Goal: Information Seeking & Learning: Learn about a topic

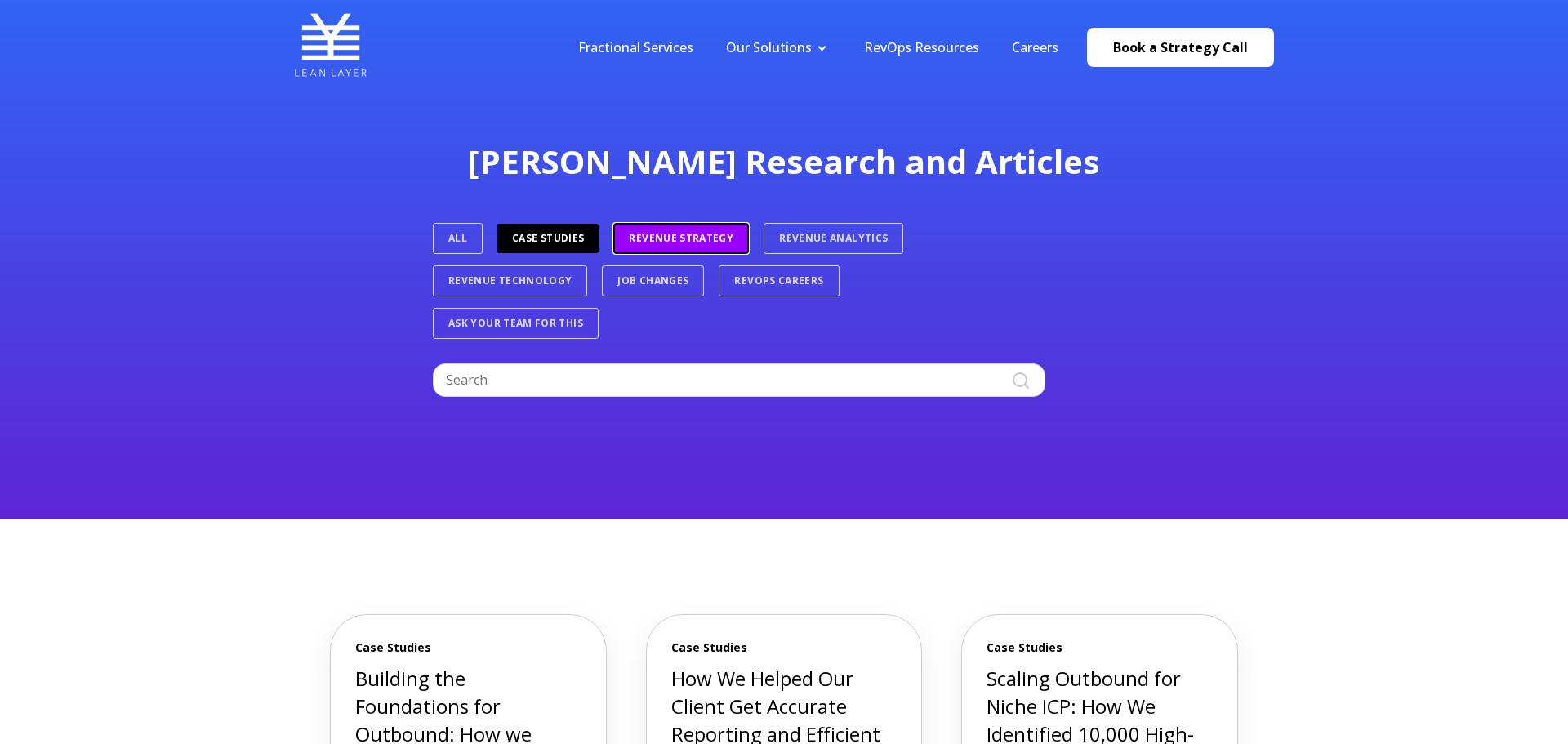
click at [647, 244] on link "Revenue Strategy" at bounding box center [681, 238] width 135 height 31
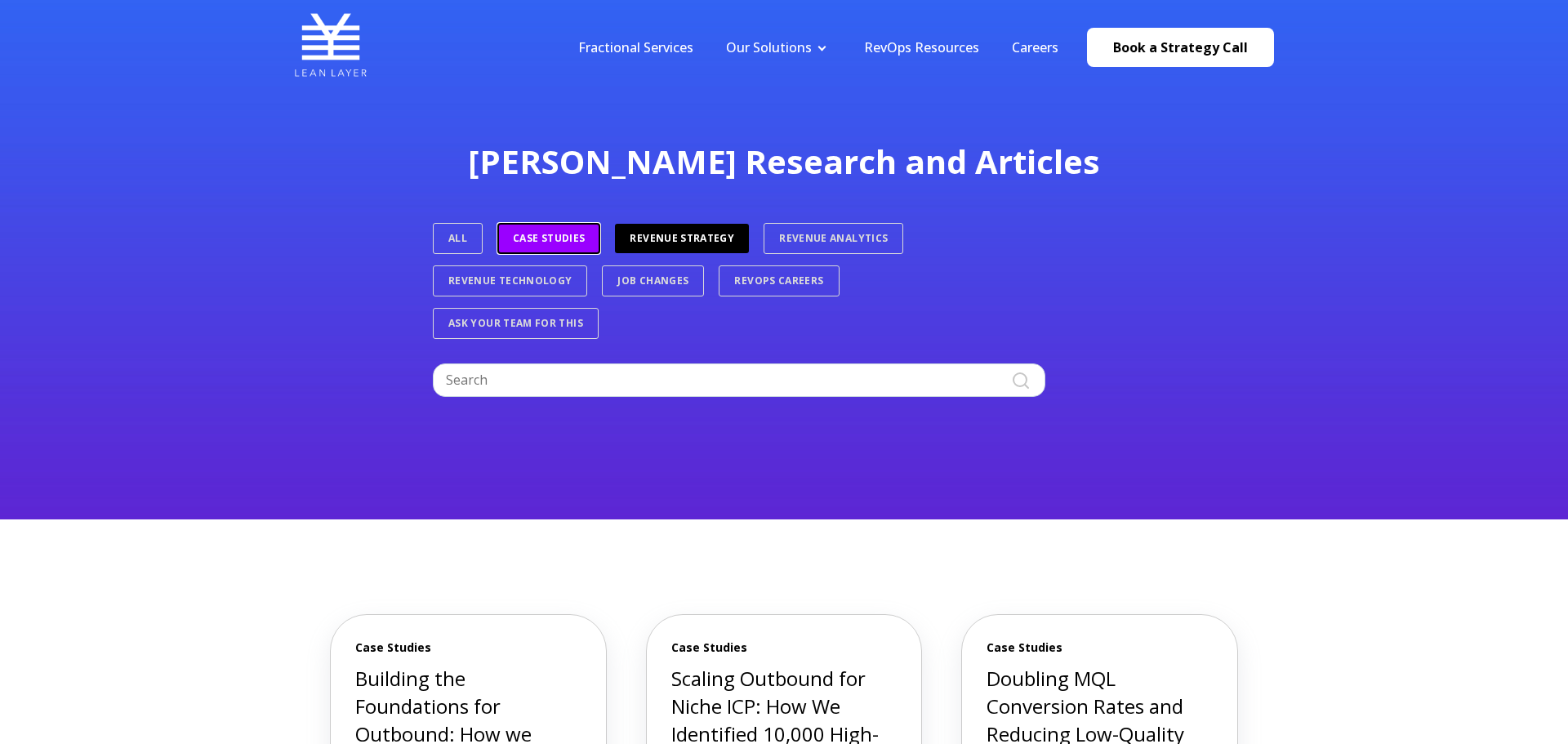
click at [549, 234] on link "Case Studies" at bounding box center [549, 238] width 103 height 31
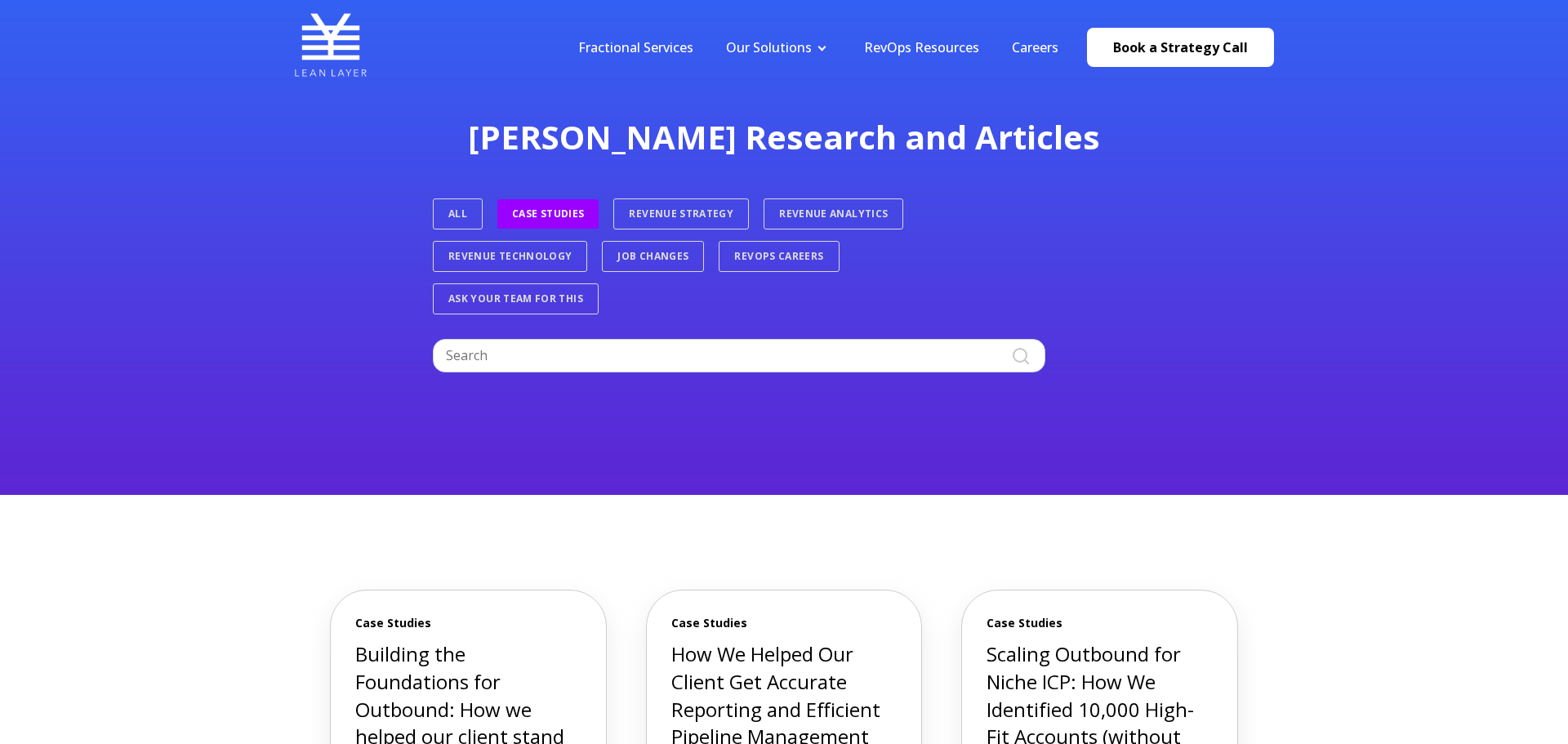
scroll to position [25, 0]
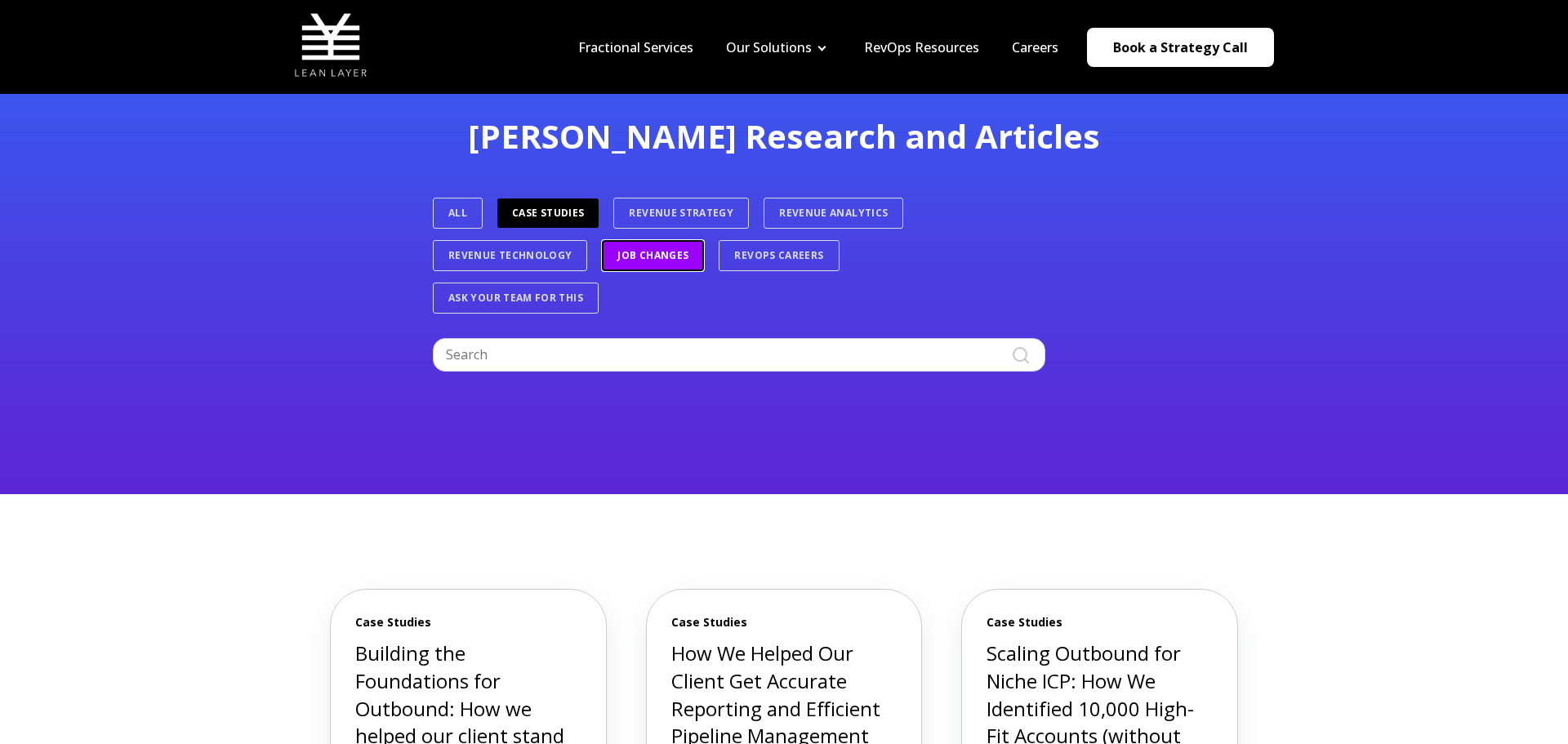
click at [630, 254] on link "Job Changes" at bounding box center [653, 255] width 102 height 31
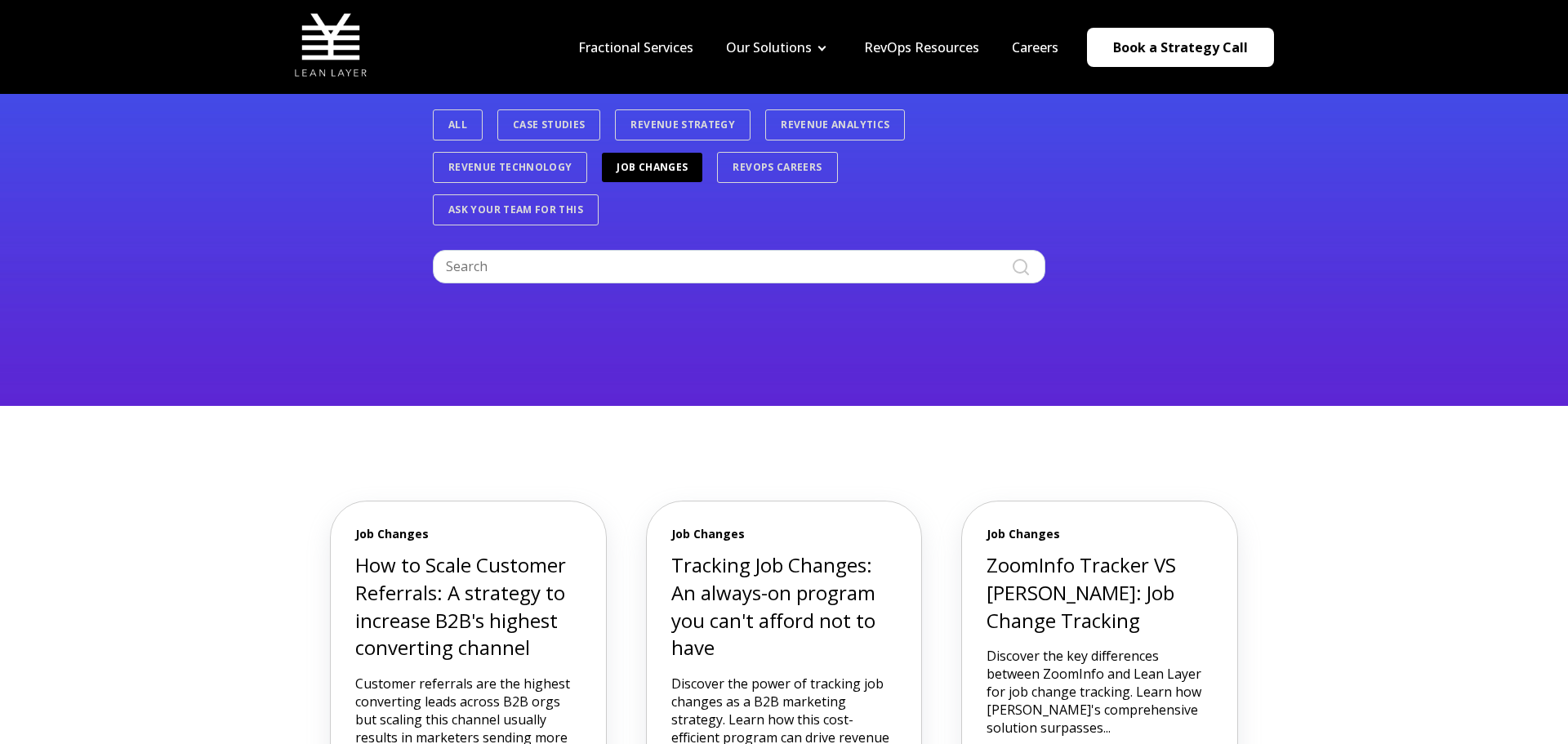
scroll to position [109, 0]
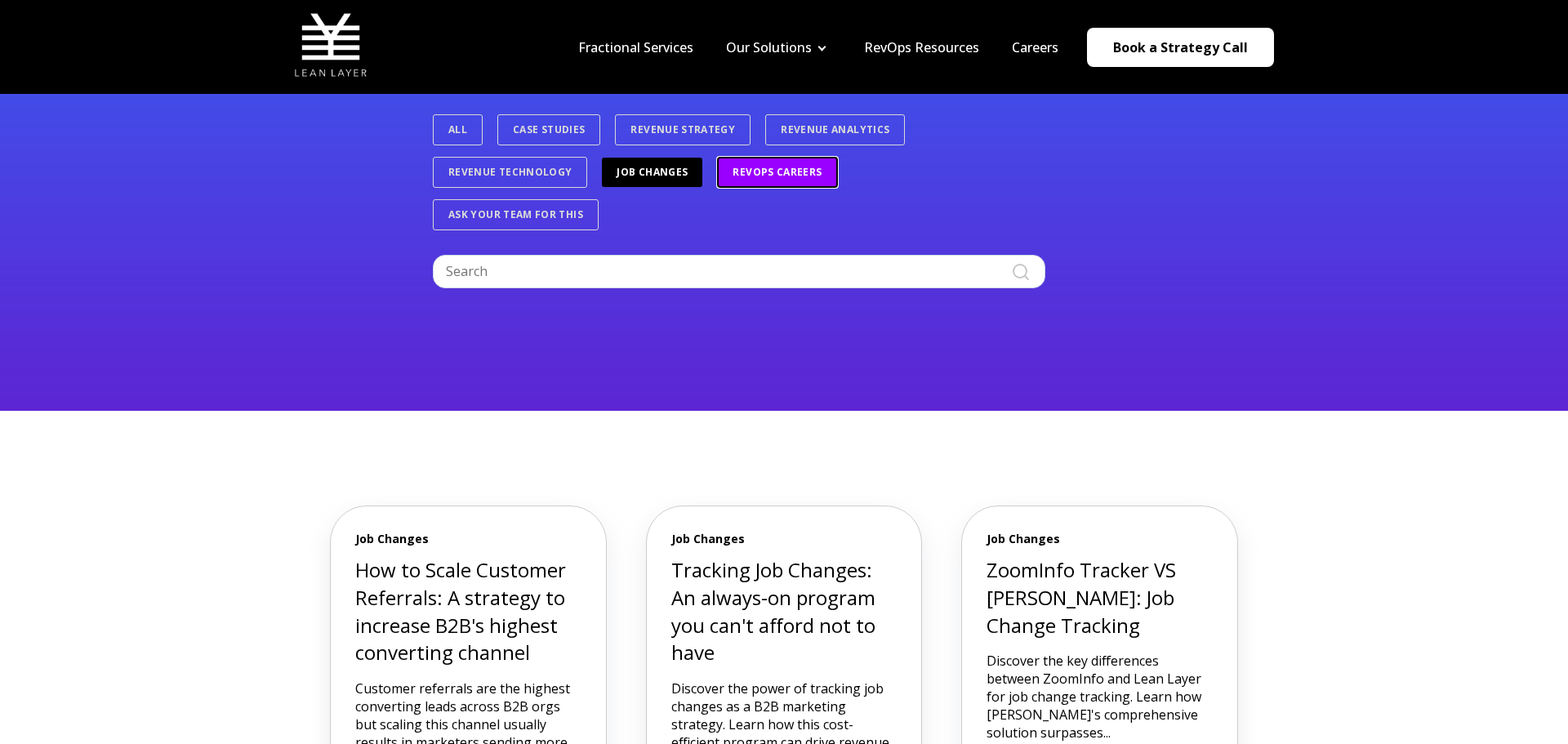
click at [781, 175] on link "RevOps Careers" at bounding box center [776, 172] width 120 height 31
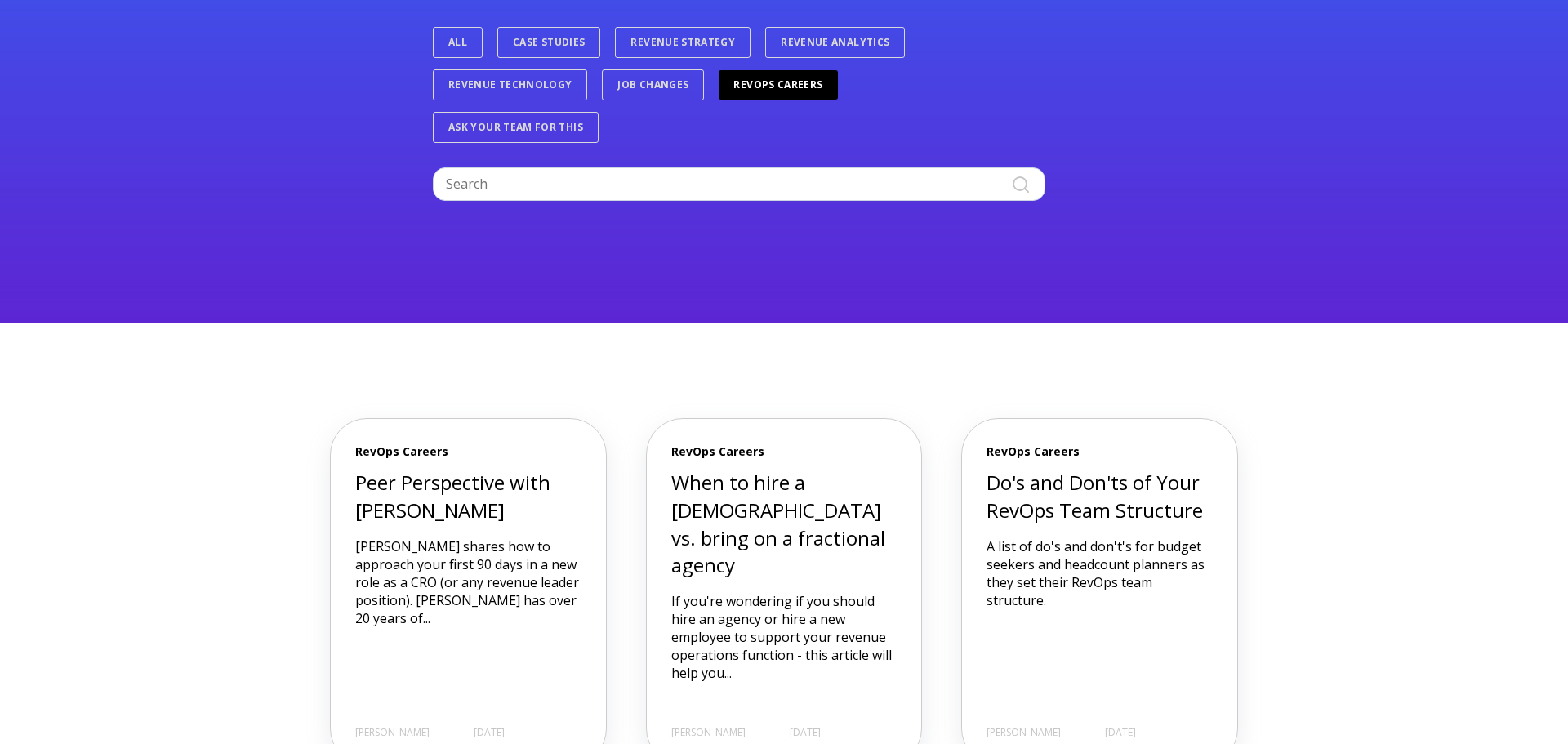
scroll to position [203, 0]
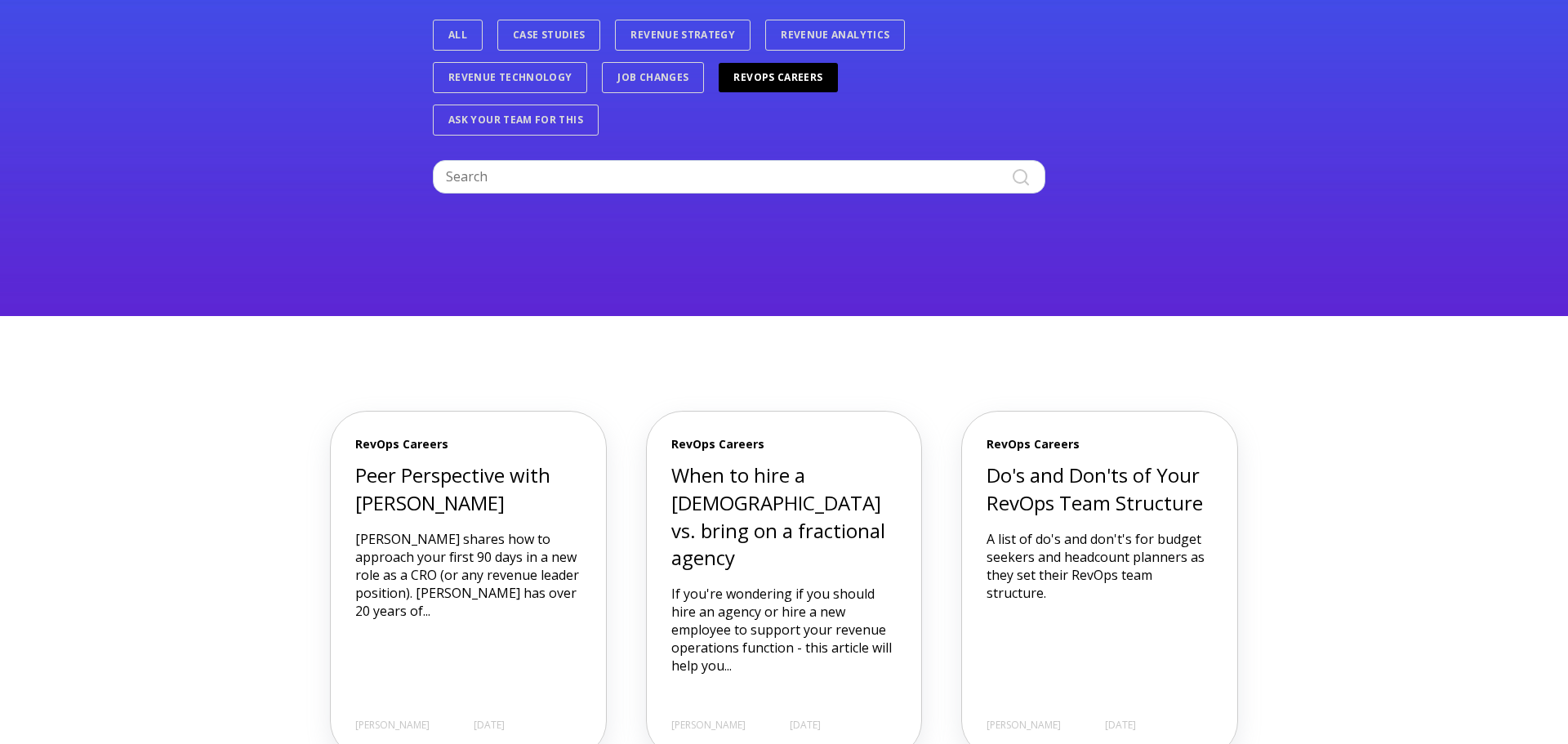
click at [1087, 570] on p "A list of do's and don't's for budget seekers and headcount planners as they se…" at bounding box center [1100, 565] width 226 height 72
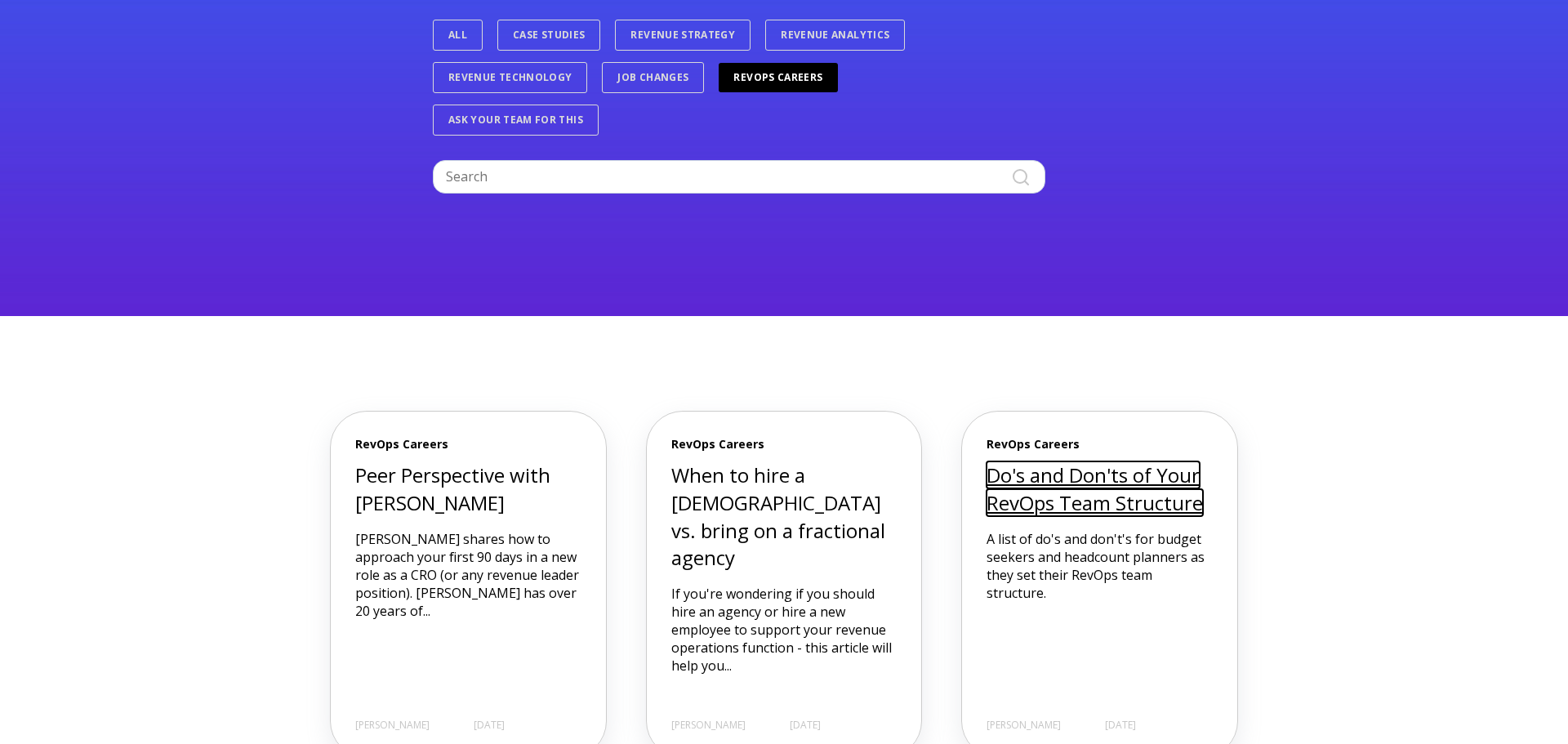
click at [1069, 497] on link "Do's and Don'ts of Your RevOps Team Structure" at bounding box center [1094, 488] width 216 height 54
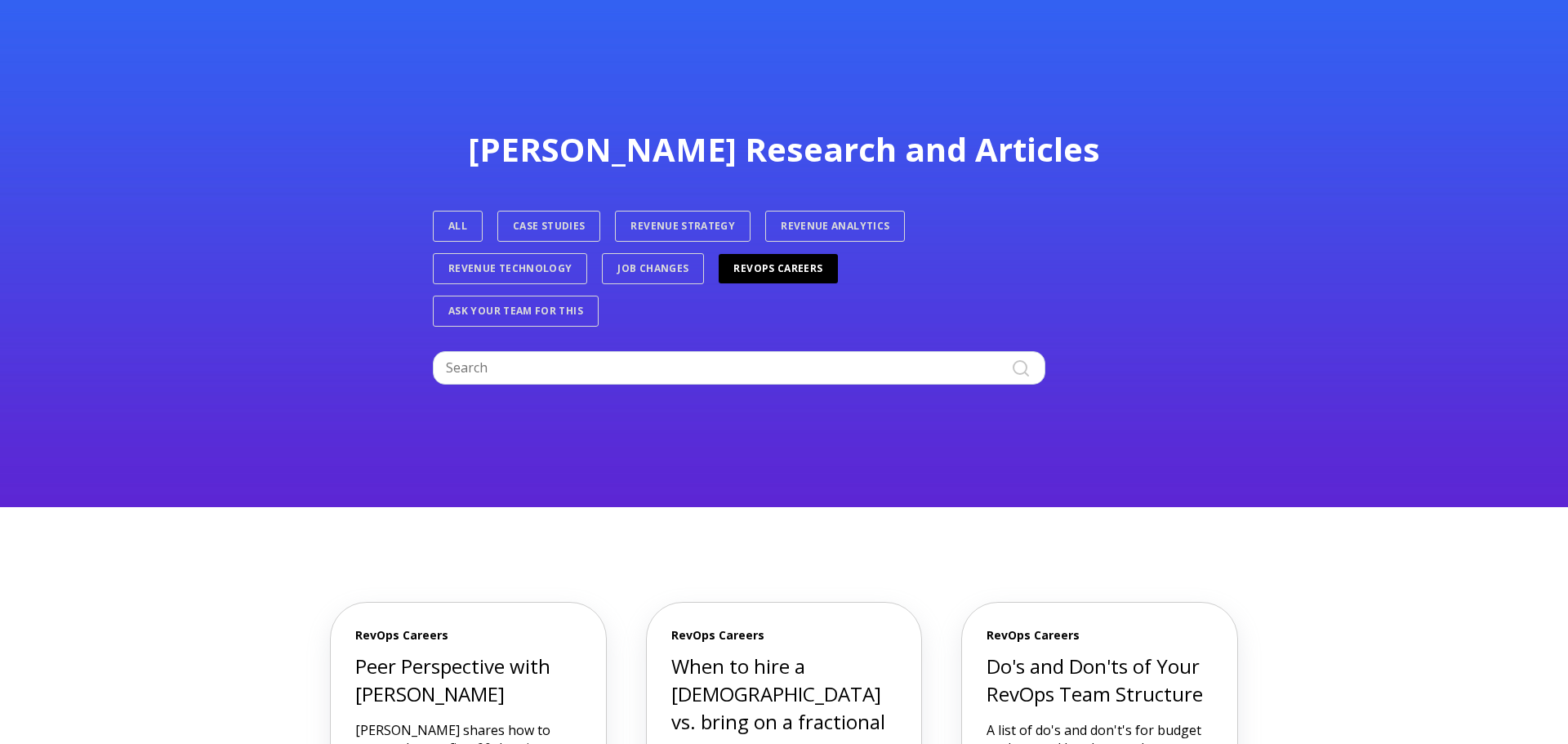
scroll to position [0, 0]
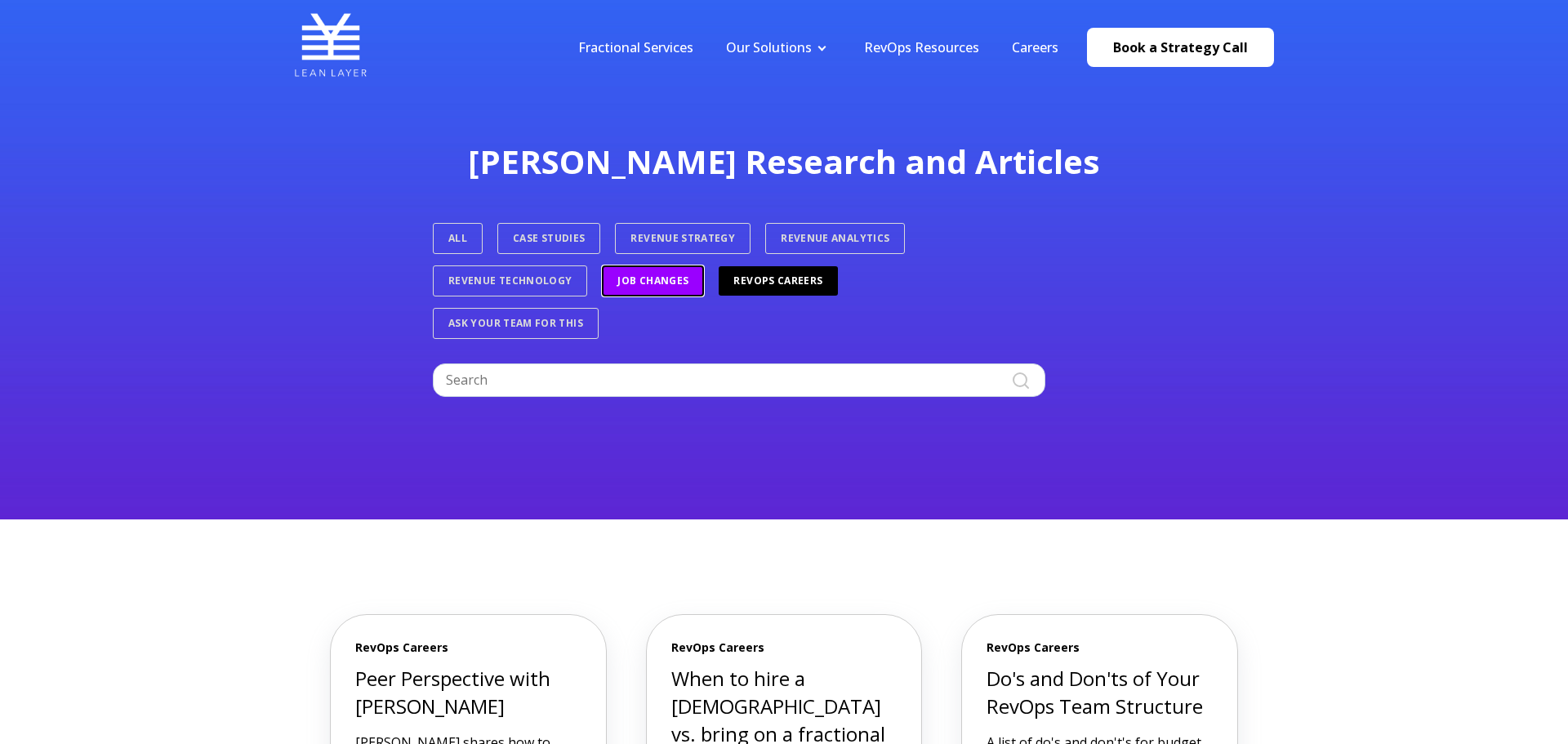
click at [665, 284] on link "Job Changes" at bounding box center [653, 280] width 102 height 31
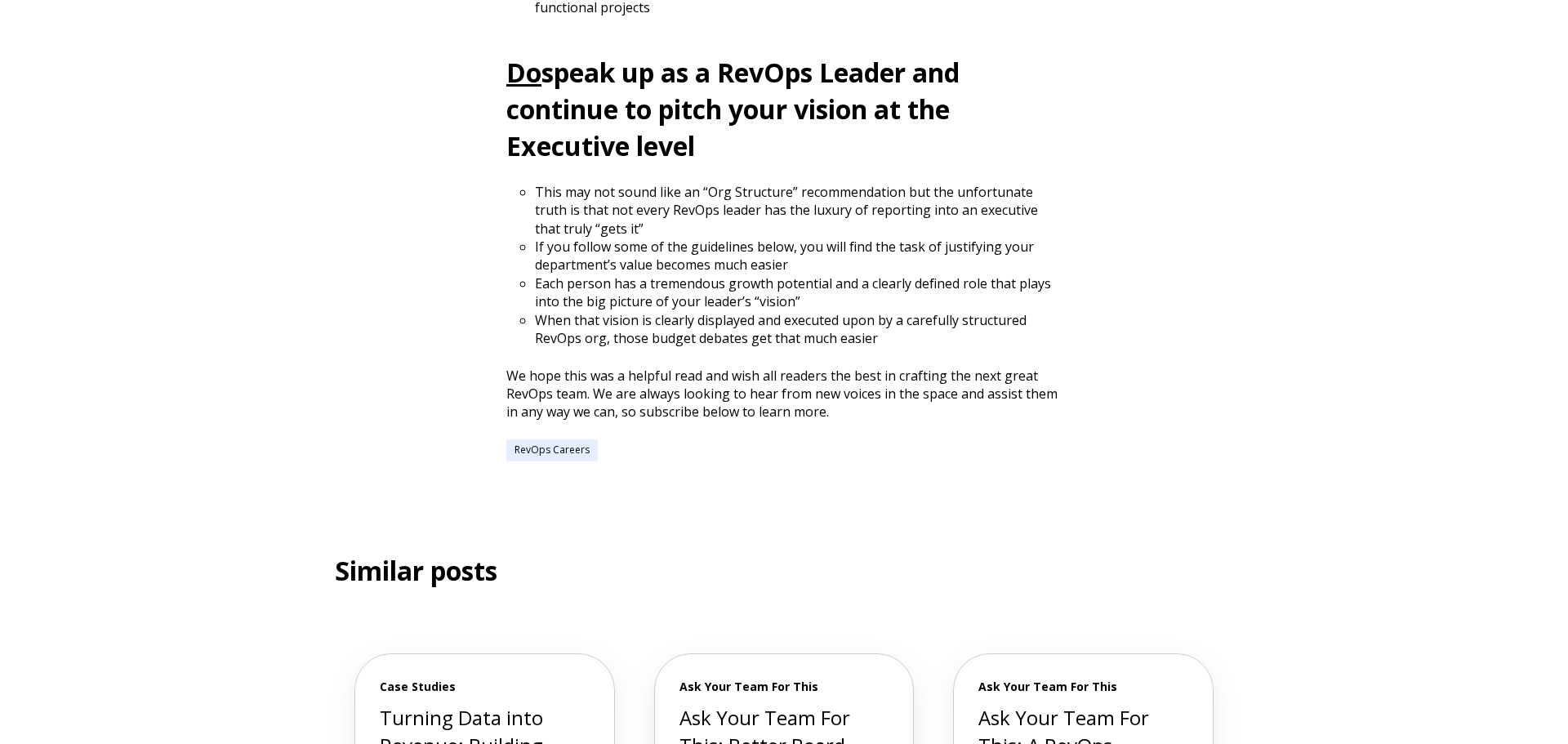
scroll to position [2226, 0]
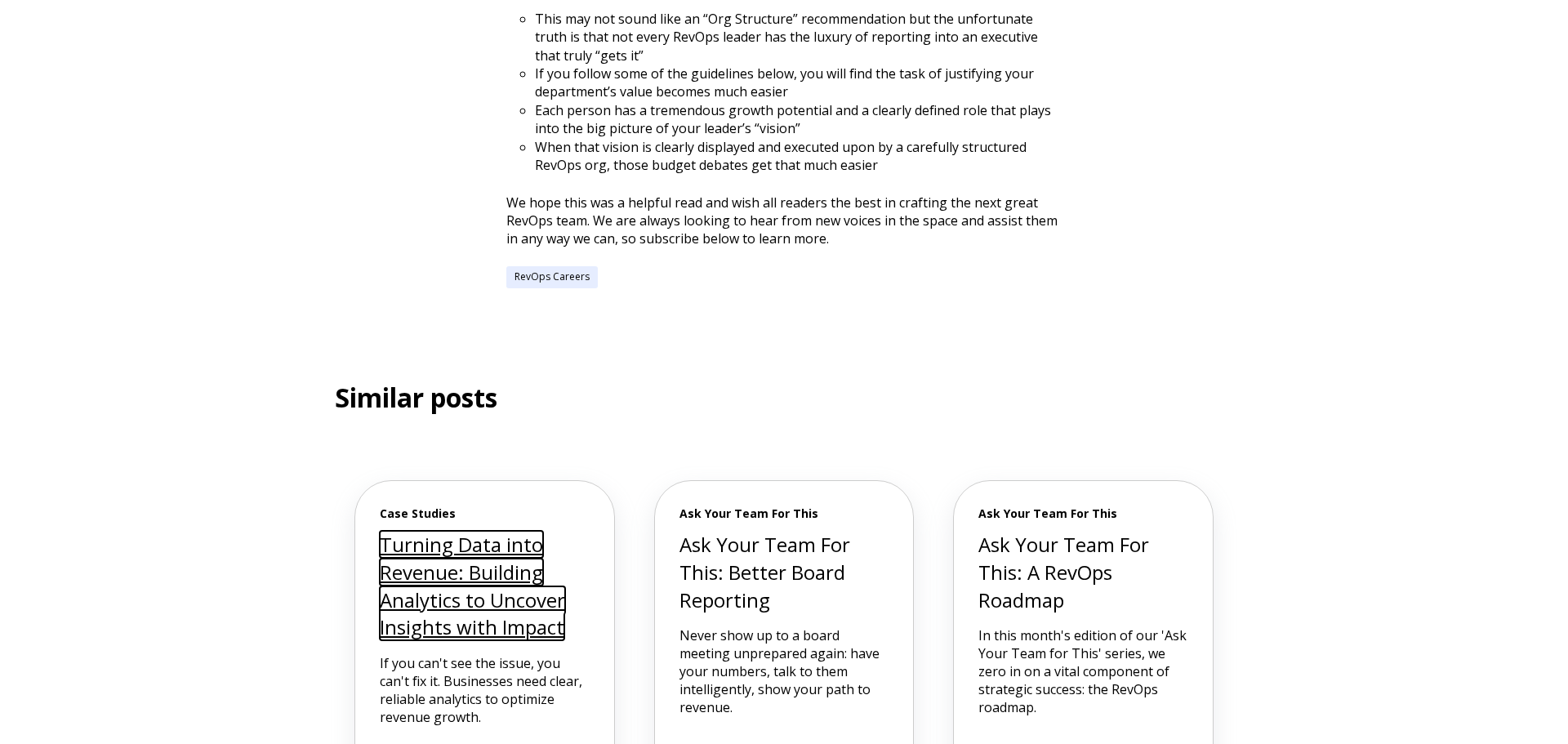
click at [487, 586] on link "Turning Data into Revenue: Building Analytics to Uncover Insights with Impact" at bounding box center [473, 585] width 185 height 109
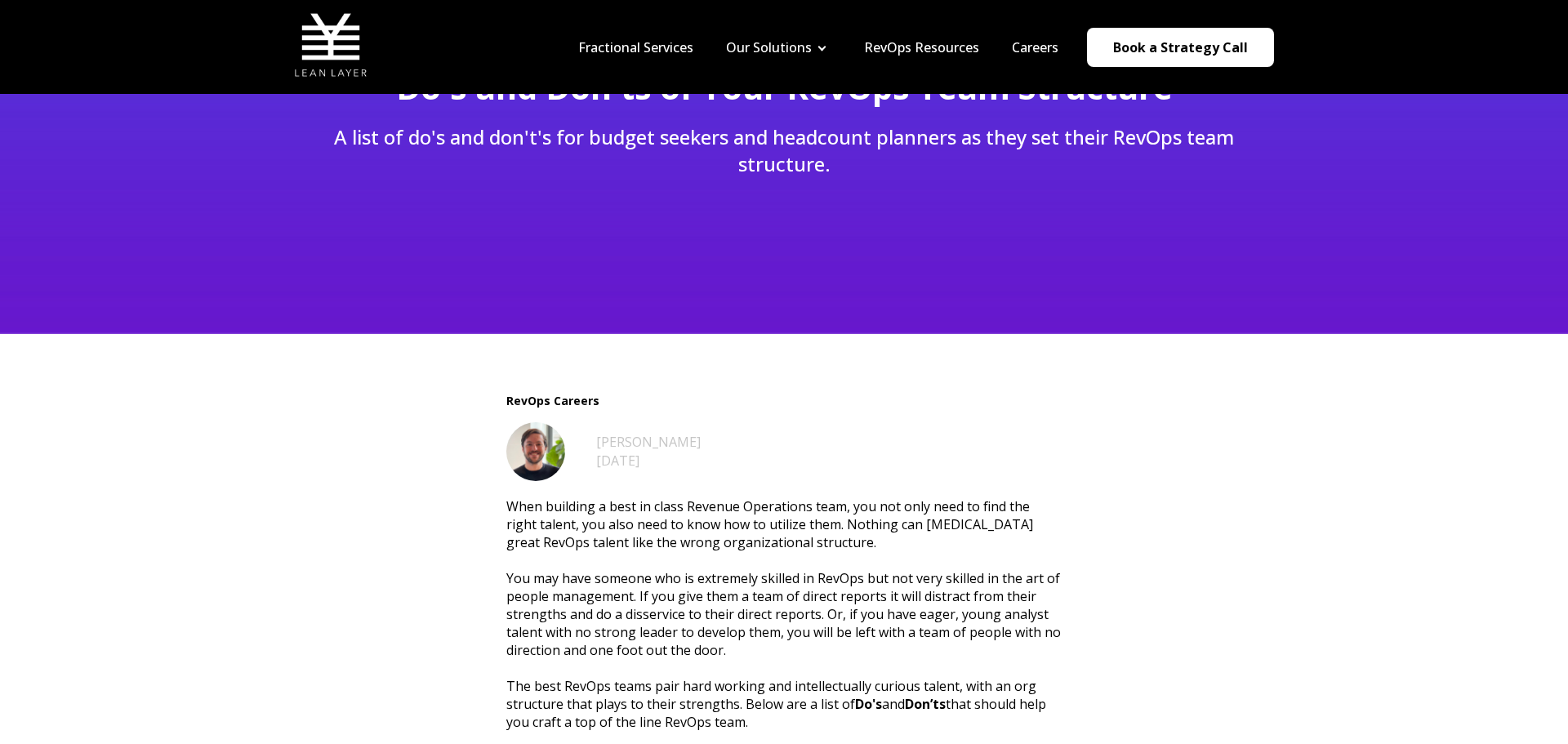
scroll to position [0, 0]
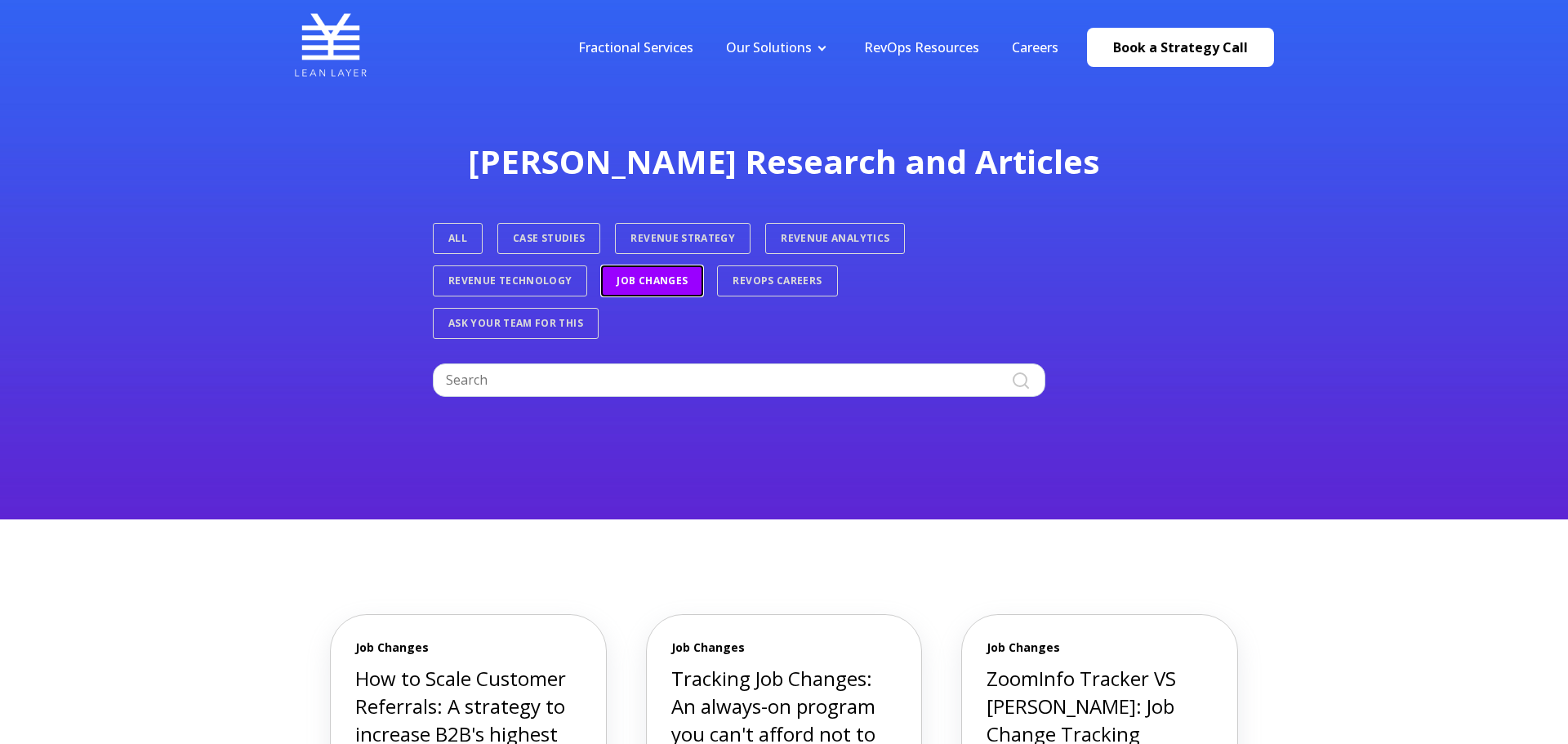
click at [665, 284] on link "Job Changes" at bounding box center [652, 280] width 101 height 29
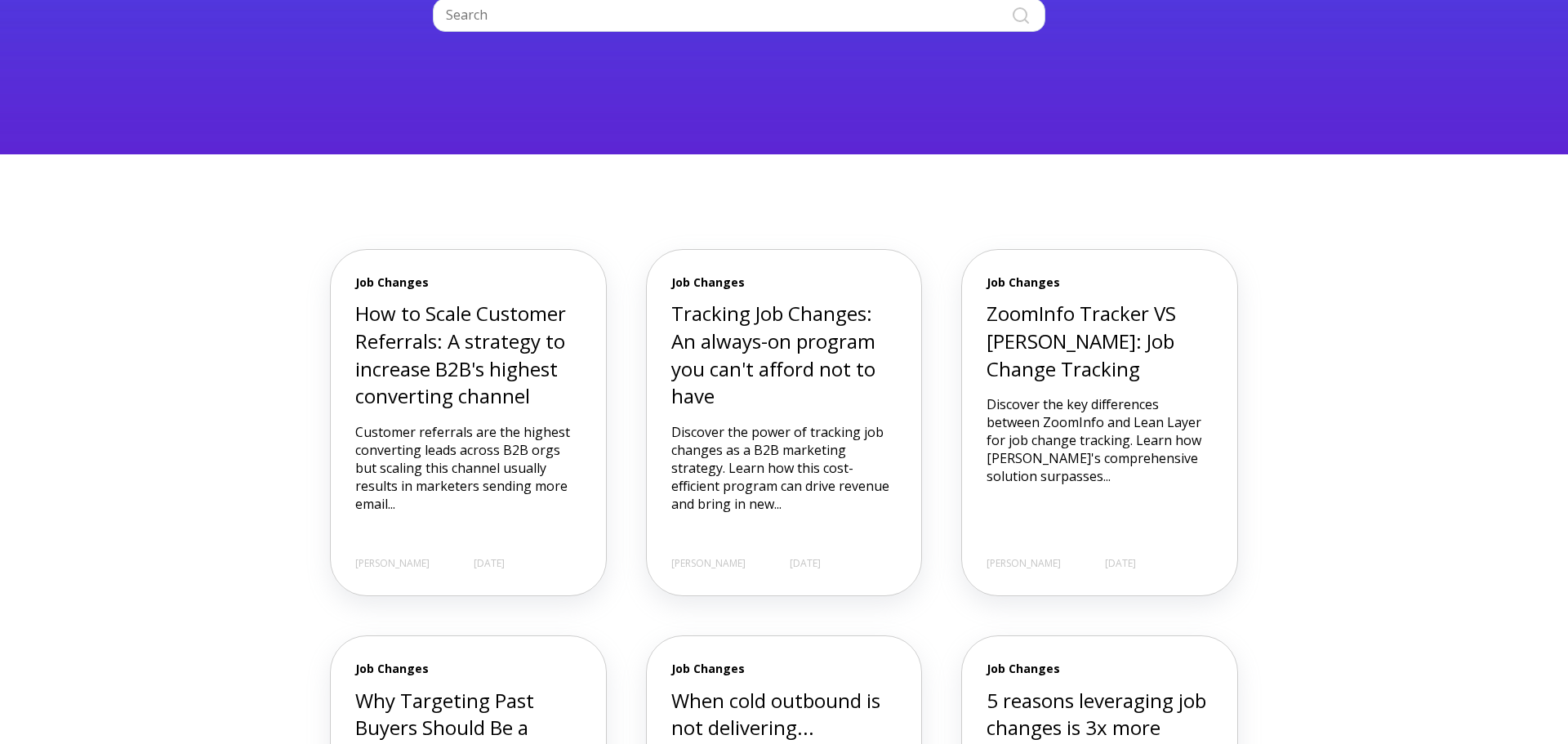
scroll to position [478, 0]
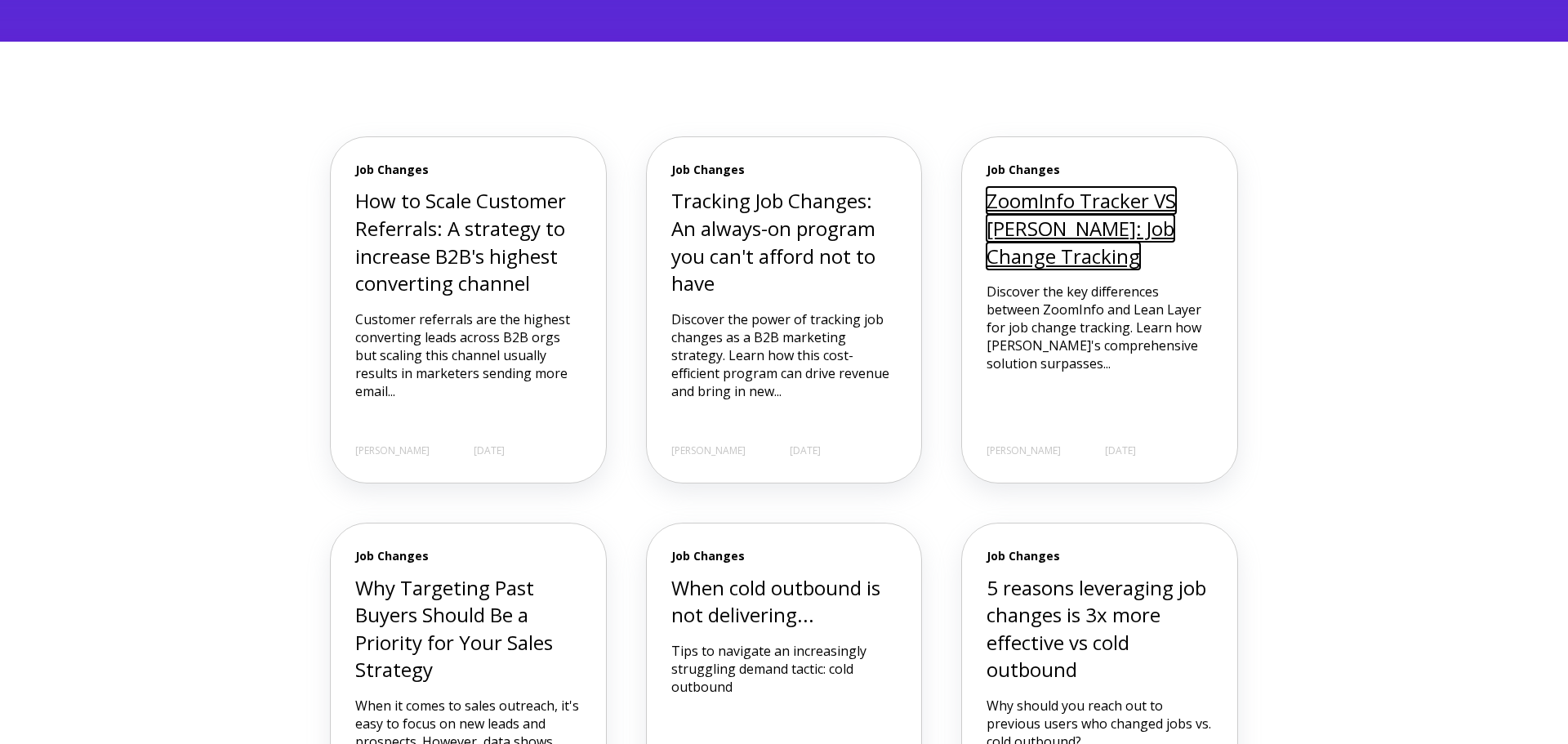
click at [1086, 206] on link "ZoomInfo Tracker VS [PERSON_NAME]: Job Change Tracking" at bounding box center [1081, 228] width 190 height 82
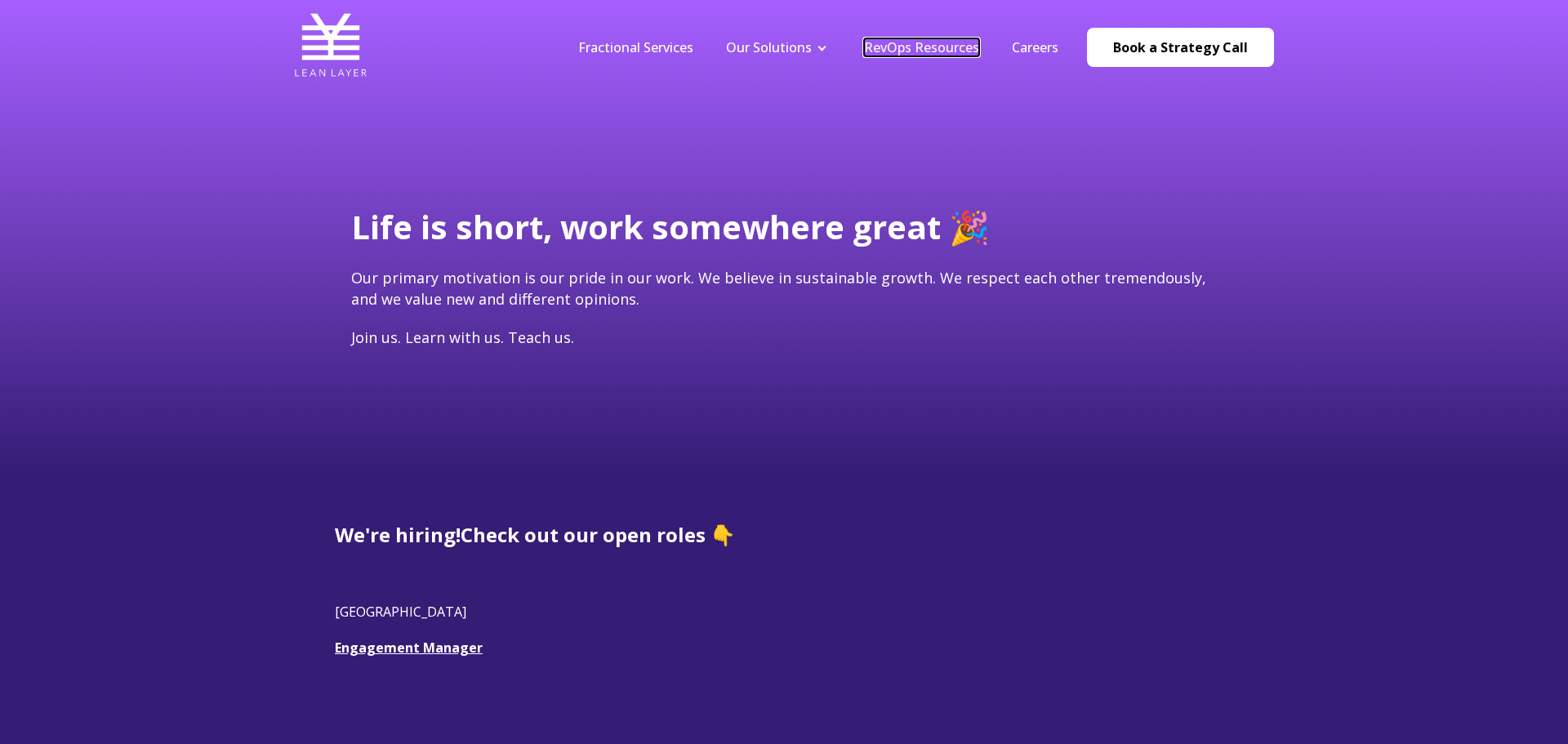
click at [925, 49] on link "RevOps Resources" at bounding box center [922, 47] width 115 height 18
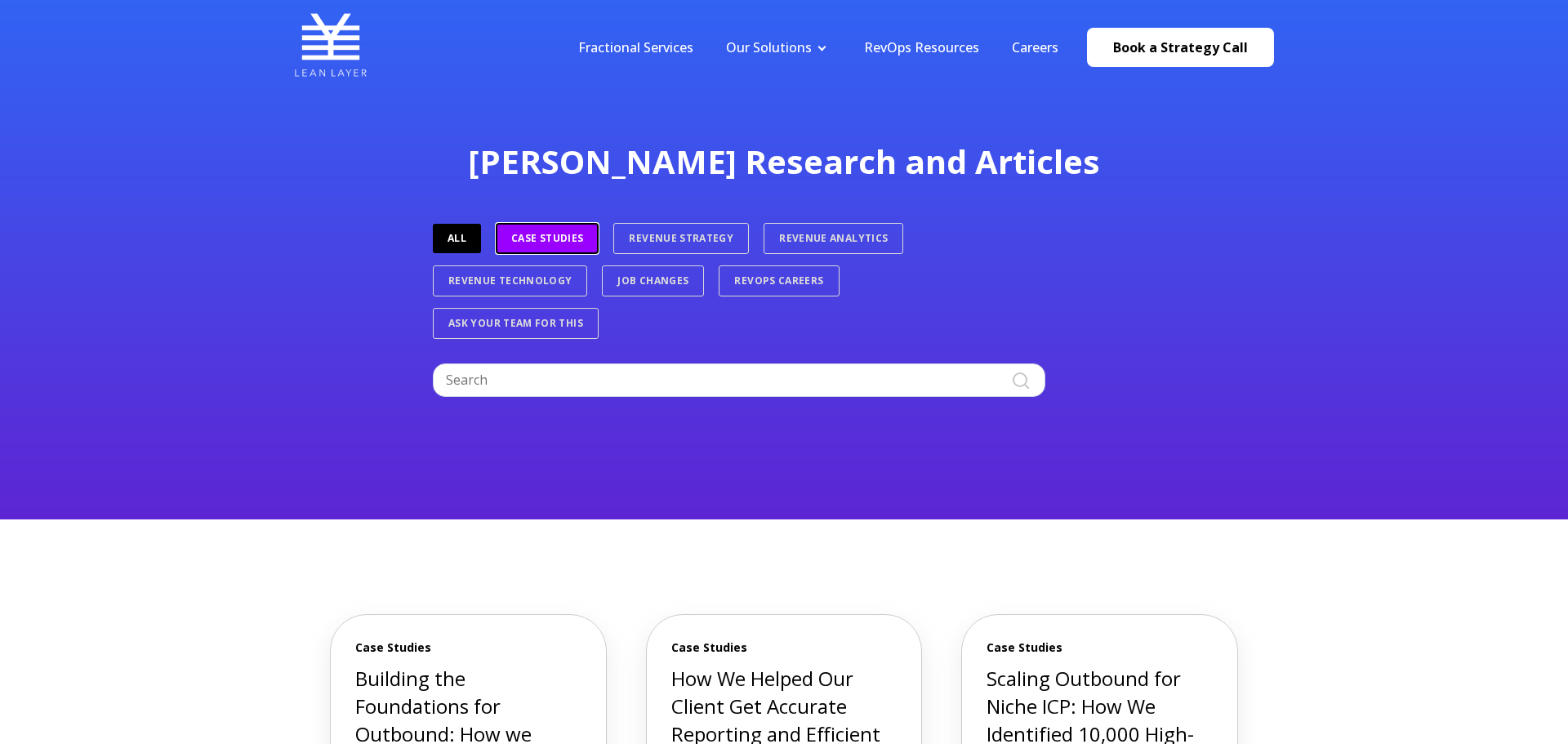
click at [561, 234] on link "Case Studies" at bounding box center [548, 238] width 103 height 31
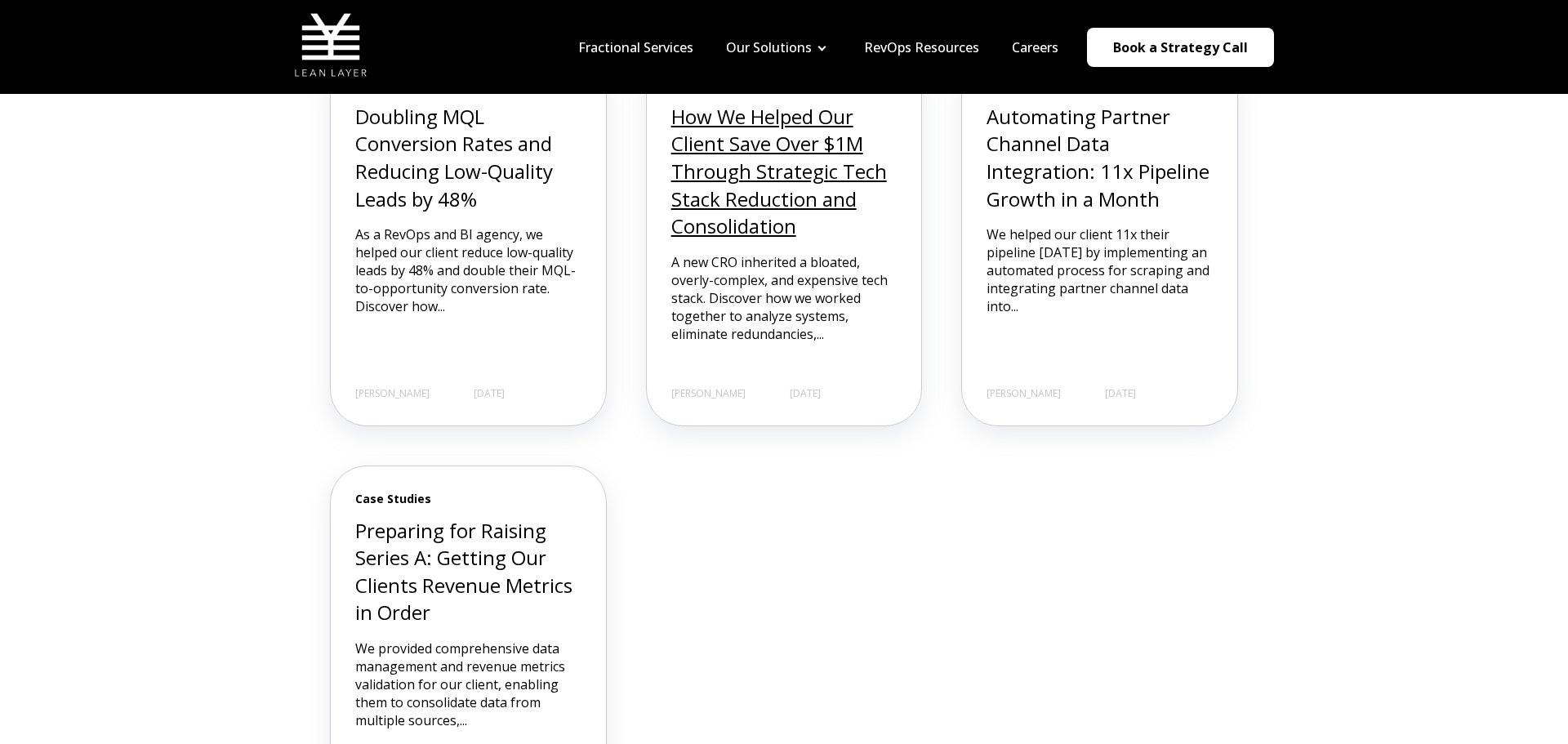
scroll to position [1381, 0]
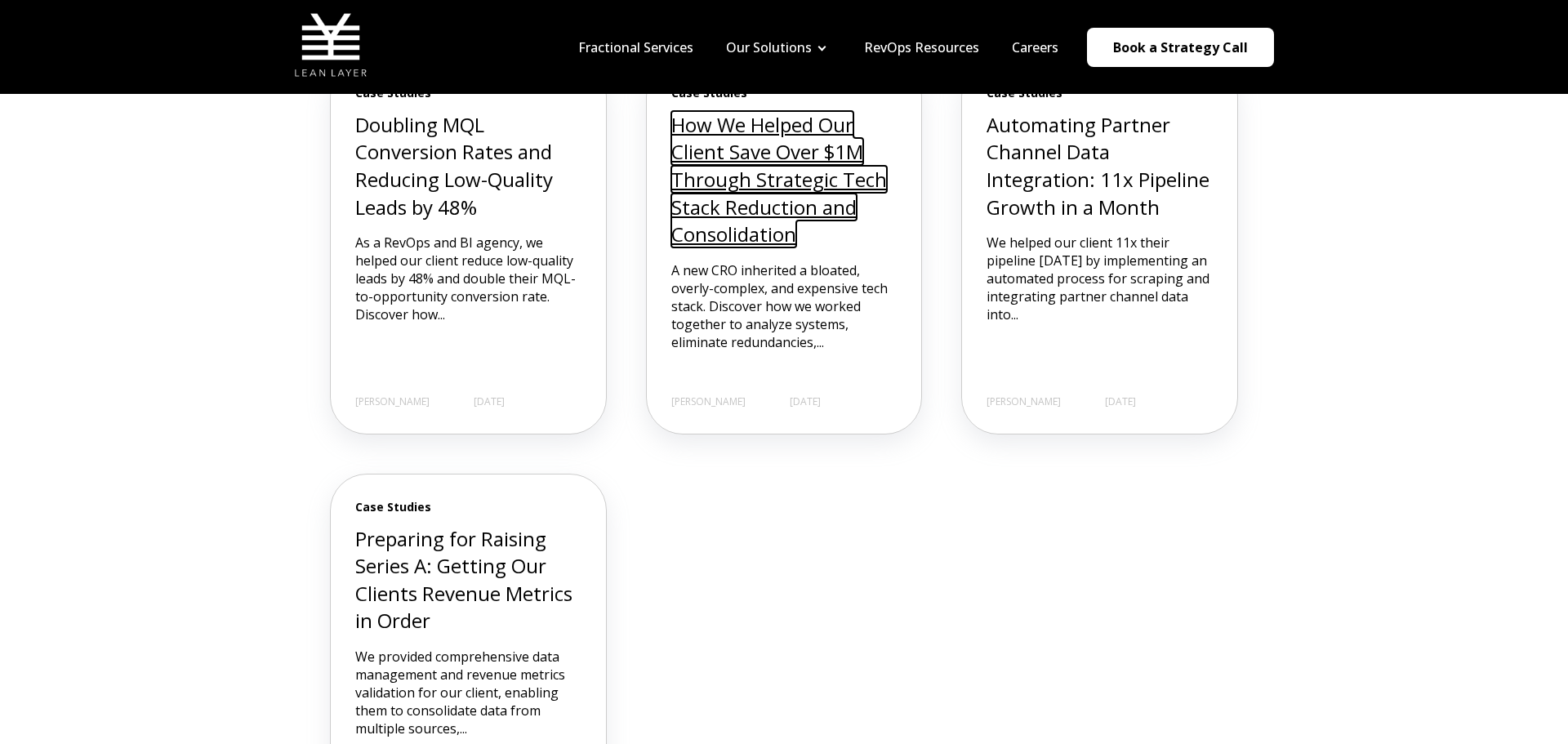
click at [795, 170] on link "How We Helped Our Client Save Over $1M Through Strategic Tech Stack Reduction a…" at bounding box center [779, 179] width 215 height 136
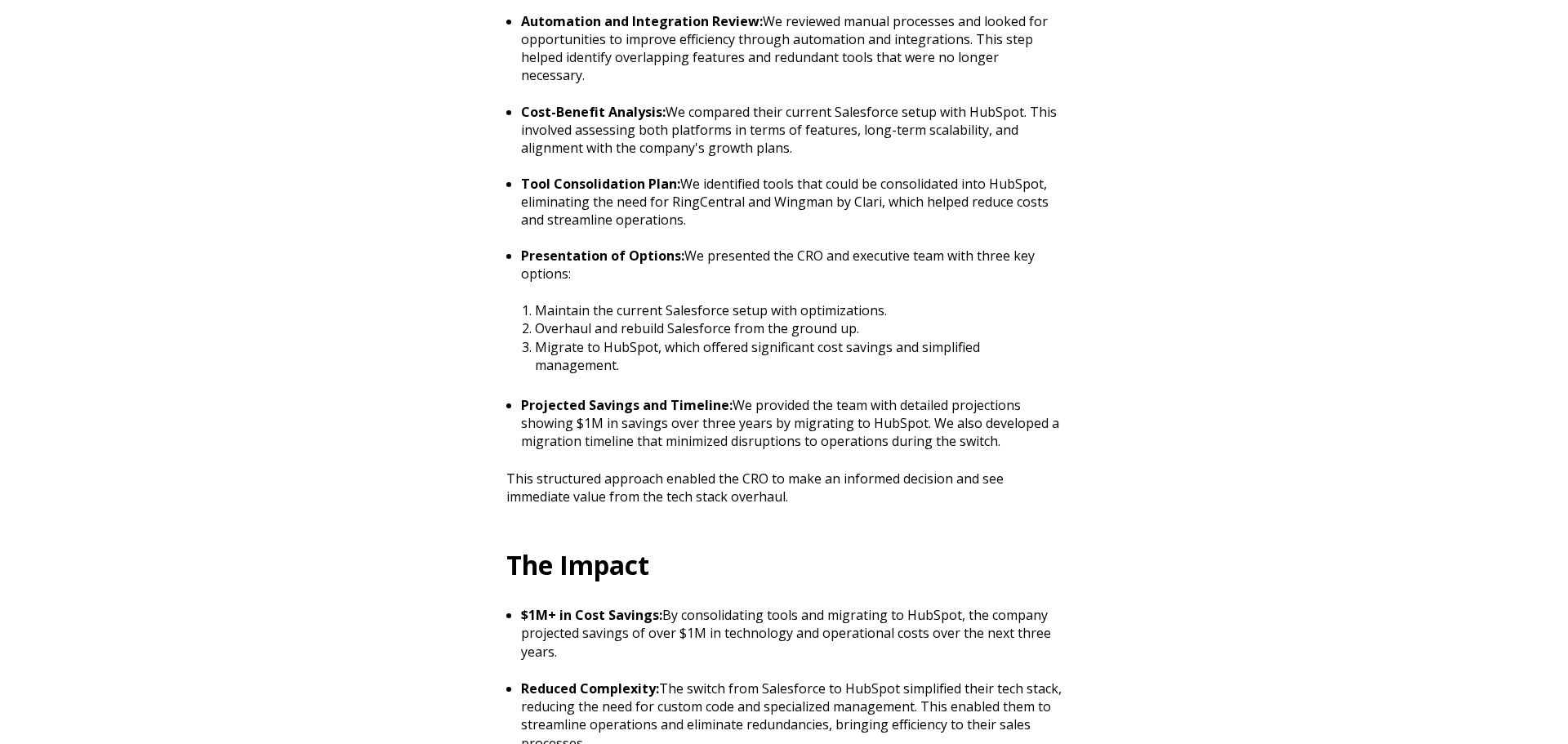
scroll to position [1671, 0]
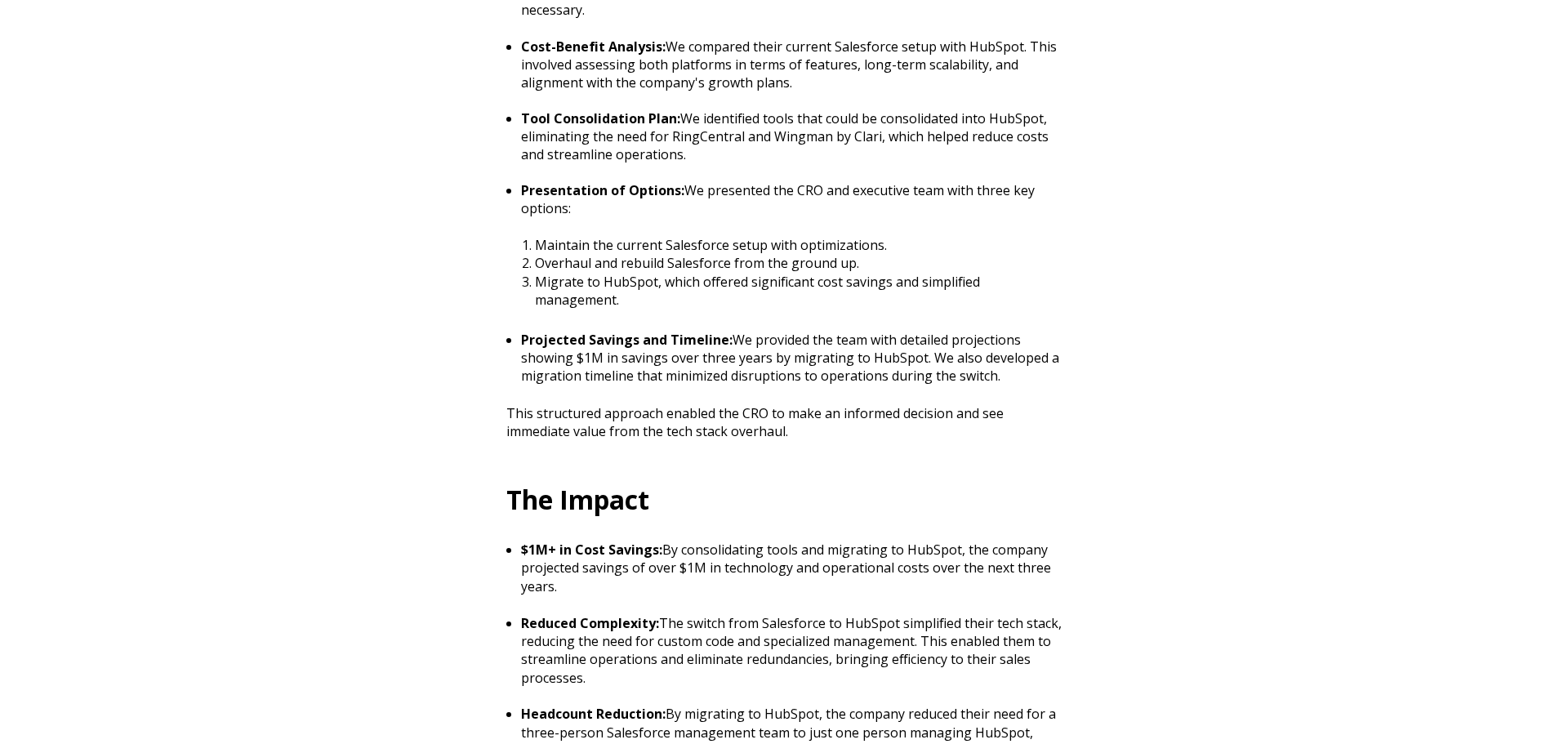
click at [687, 576] on li "$1M+ in Cost Savings: By consolidating tools and migrating to HubSpot, the comp…" at bounding box center [791, 577] width 540 height 74
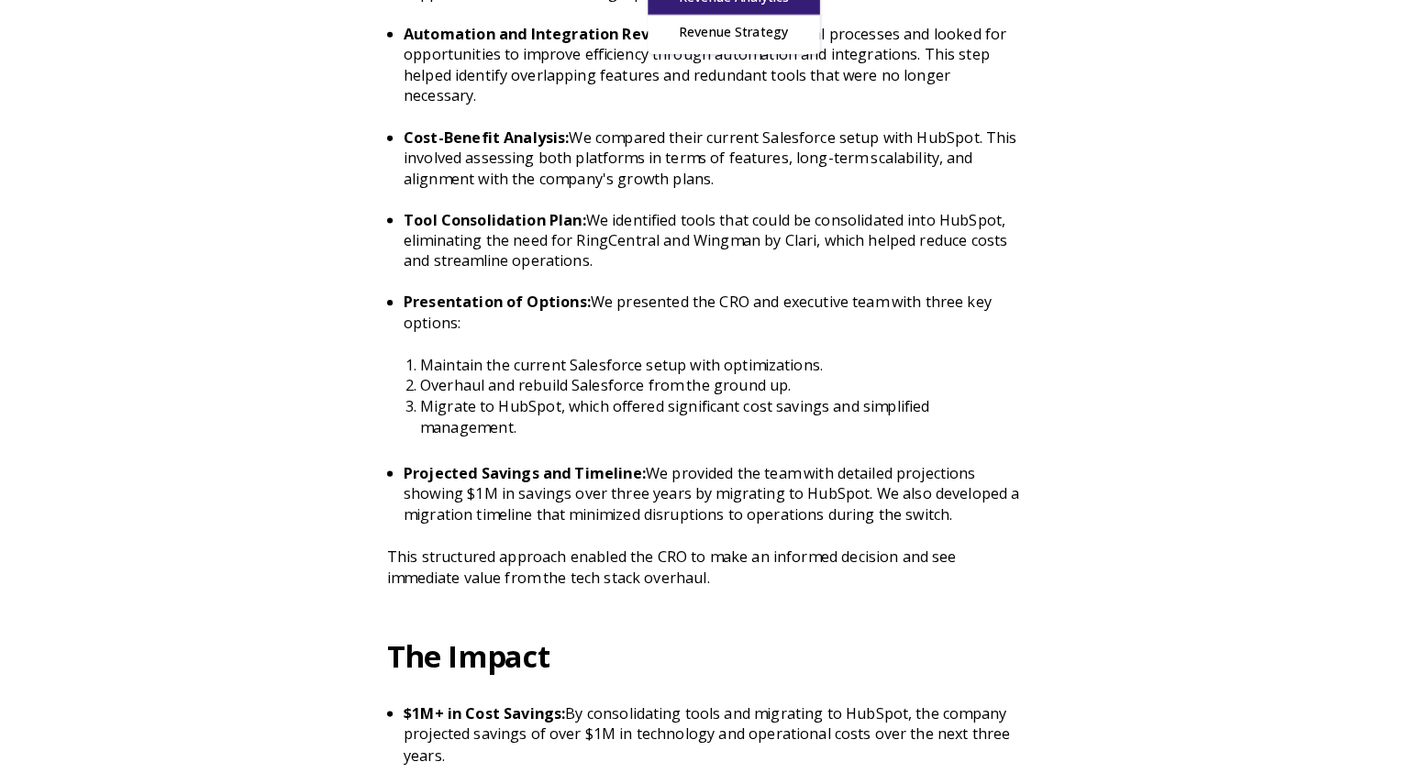
scroll to position [1938, 0]
